Goal: Task Accomplishment & Management: Manage account settings

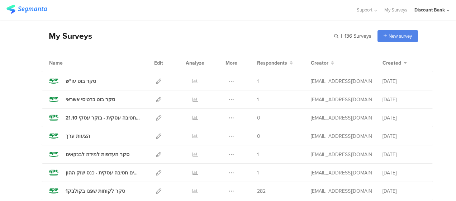
scroll to position [36, 0]
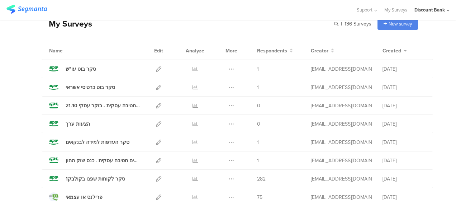
click at [156, 160] on icon at bounding box center [158, 160] width 5 height 5
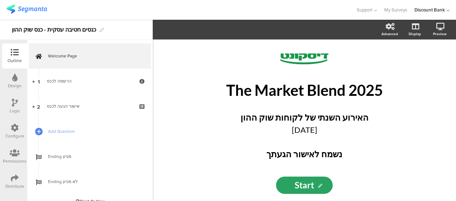
click at [277, 94] on p "The Market Blend 2025" at bounding box center [304, 90] width 265 height 18
click at [272, 94] on p "The Market Blend 2025" at bounding box center [304, 90] width 265 height 18
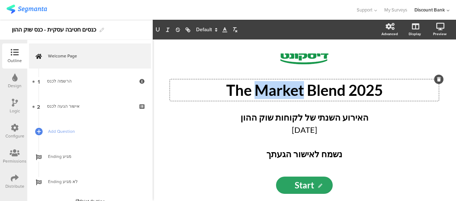
click at [272, 94] on p "The Market Blend 2025" at bounding box center [304, 90] width 265 height 18
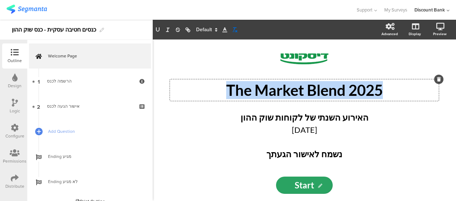
click at [233, 29] on icon "button" at bounding box center [234, 30] width 6 height 6
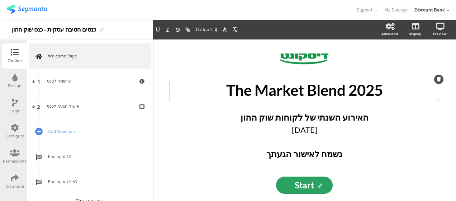
click at [225, 32] on line at bounding box center [224, 32] width 4 height 0
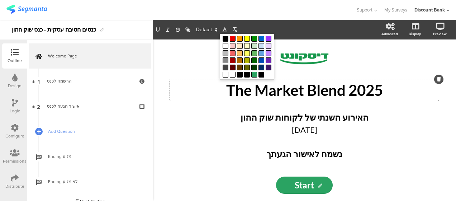
click at [270, 40] on span at bounding box center [268, 39] width 6 height 6
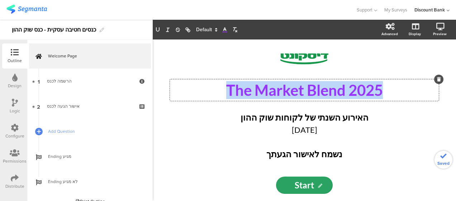
click at [277, 117] on strong "האירוע השנתי של לקוחות שוק ההון" at bounding box center [304, 117] width 128 height 10
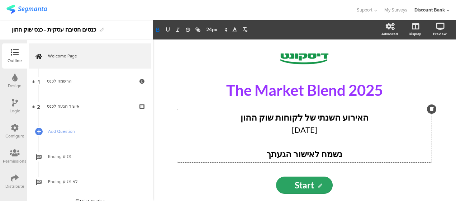
click at [283, 154] on strong "נשמח לאישור הגעתך" at bounding box center [304, 153] width 76 height 10
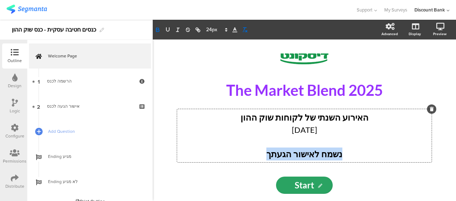
click at [243, 29] on icon "button" at bounding box center [244, 30] width 6 height 6
click at [244, 30] on icon "button" at bounding box center [244, 30] width 6 height 6
click at [235, 30] on line at bounding box center [235, 30] width 2 height 0
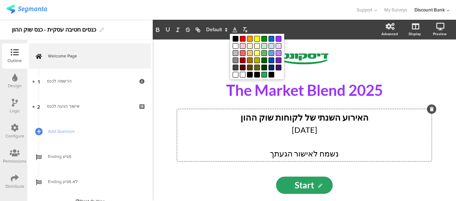
click at [277, 38] on span at bounding box center [279, 39] width 6 height 6
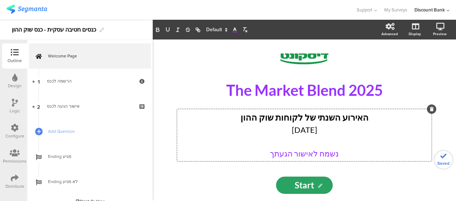
click at [208, 82] on p "The Market Blend 2025" at bounding box center [304, 90] width 265 height 18
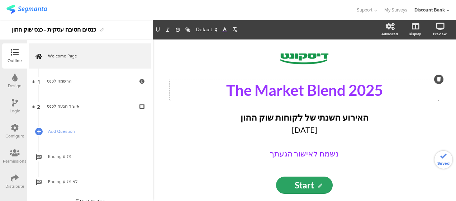
click at [211, 72] on div "/ The Market Blend 2025 The Market Blend 2025 The Market Blend 2025 האירוע השנת…" at bounding box center [304, 108] width 265 height 116
click at [299, 155] on span "נשמח לאישור הגעתך" at bounding box center [304, 153] width 69 height 10
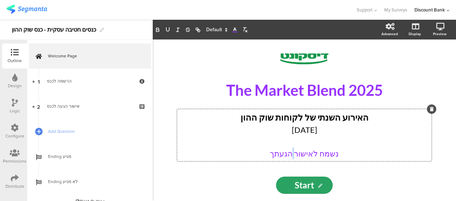
click at [299, 155] on span "נשמח לאישור הגעתך" at bounding box center [304, 153] width 69 height 10
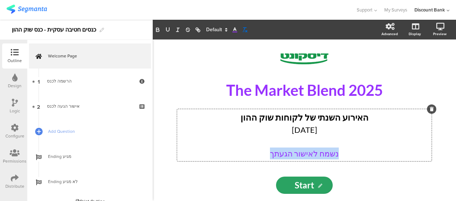
click at [245, 29] on icon "button" at bounding box center [244, 30] width 6 height 6
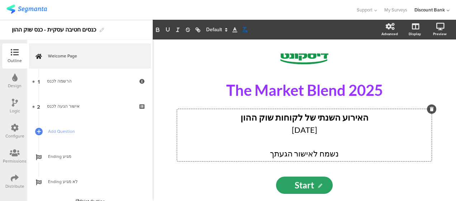
click at [244, 30] on icon "button" at bounding box center [244, 30] width 6 height 6
drag, startPoint x: 238, startPoint y: 29, endPoint x: 232, endPoint y: 28, distance: 6.2
click at [232, 28] on icon at bounding box center [234, 30] width 6 height 6
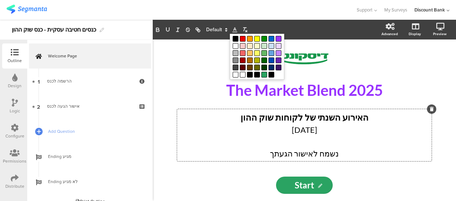
click at [236, 38] on span at bounding box center [236, 39] width 6 height 6
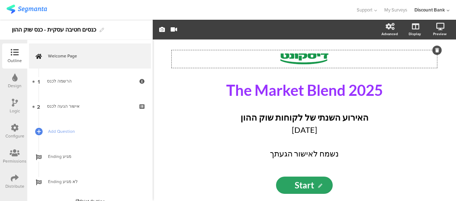
click at [332, 76] on div "/ The Market Blend 2025 The Market Blend 2025 האירוע השנתי של לקוחות שוק ההון 1…" at bounding box center [304, 108] width 265 height 116
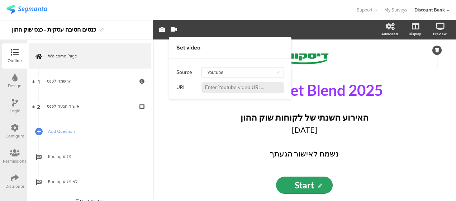
click at [365, 74] on div "/ The Market Blend 2025 The Market Blend 2025 האירוע השנתי של לקוחות שוק ההון 1…" at bounding box center [304, 108] width 265 height 116
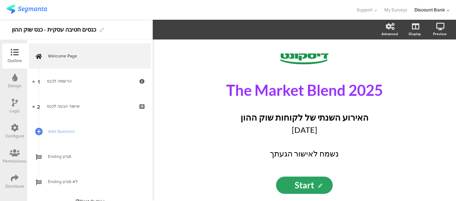
click at [309, 92] on span "The Market Blend 2025" at bounding box center [304, 90] width 157 height 18
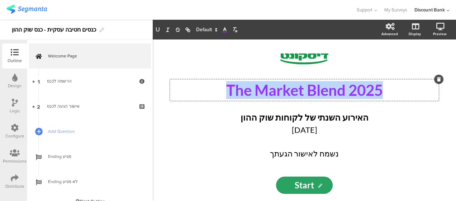
click at [309, 92] on span "The Market Blend 2025" at bounding box center [304, 90] width 157 height 18
click at [199, 67] on div "/" at bounding box center [304, 59] width 265 height 18
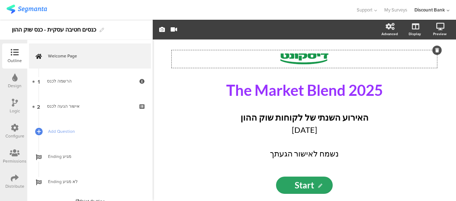
click at [299, 90] on span "The Market Blend 2025" at bounding box center [304, 90] width 157 height 18
click at [297, 90] on span "The Market Blend 2025" at bounding box center [304, 90] width 157 height 18
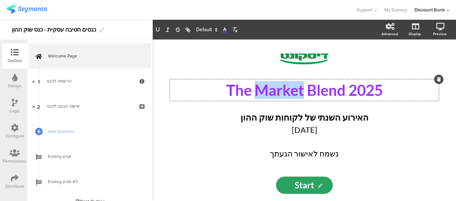
click at [297, 90] on span "The Market Blend 2025" at bounding box center [304, 90] width 157 height 18
click at [222, 30] on icon at bounding box center [224, 30] width 6 height 6
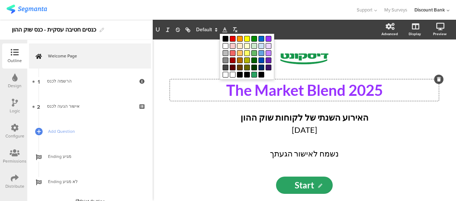
click at [214, 142] on p at bounding box center [304, 141] width 251 height 12
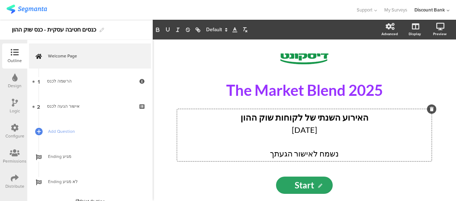
click at [265, 92] on span "The Market Blend 2025" at bounding box center [304, 90] width 157 height 18
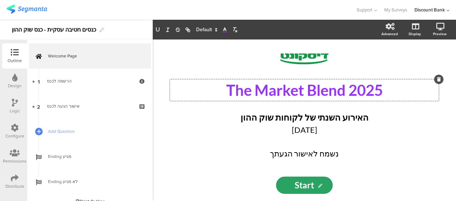
click at [265, 92] on span "The Market Blend 2025" at bounding box center [304, 90] width 157 height 18
click at [222, 29] on icon at bounding box center [224, 30] width 6 height 6
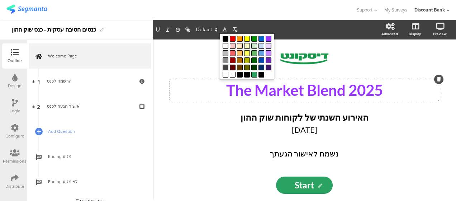
click at [271, 38] on span at bounding box center [268, 39] width 6 height 6
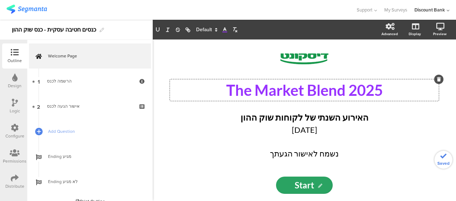
click at [249, 69] on div "/ The Market Blend 2025 The Market Blend 2025 The Market Blend 2025 האירוע השנת…" at bounding box center [304, 108] width 265 height 116
click at [220, 131] on p "19.10.2025" at bounding box center [304, 130] width 251 height 12
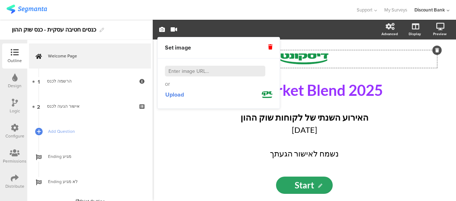
click at [408, 99] on p "The Market Blend 2025" at bounding box center [304, 90] width 265 height 18
